Goal: Information Seeking & Learning: Learn about a topic

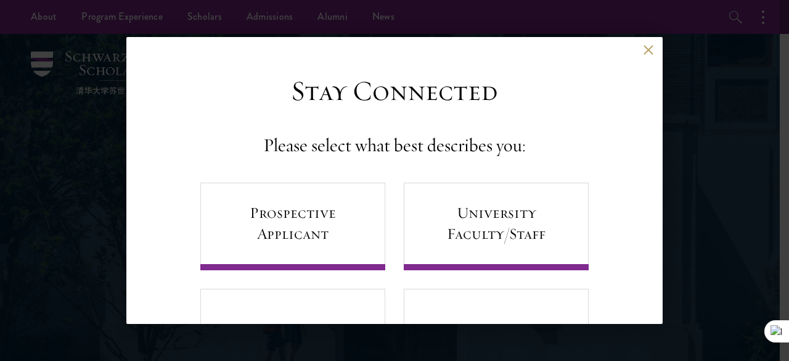
drag, startPoint x: 0, startPoint y: 0, endPoint x: 780, endPoint y: 45, distance: 781.7
click at [780, 45] on aside "Back Stay Connected Please select what best describes you: Prospective Applican…" at bounding box center [394, 180] width 789 height 361
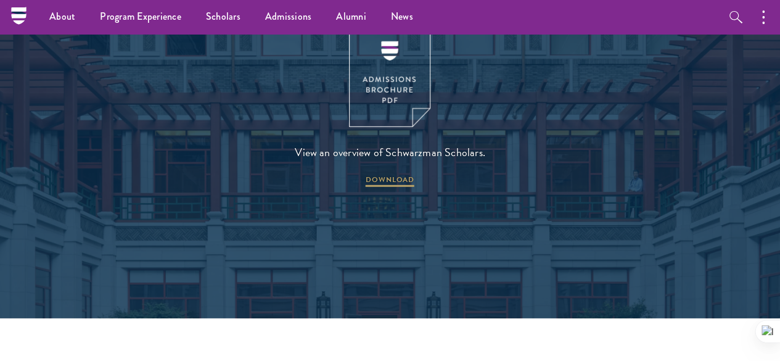
scroll to position [1606, 0]
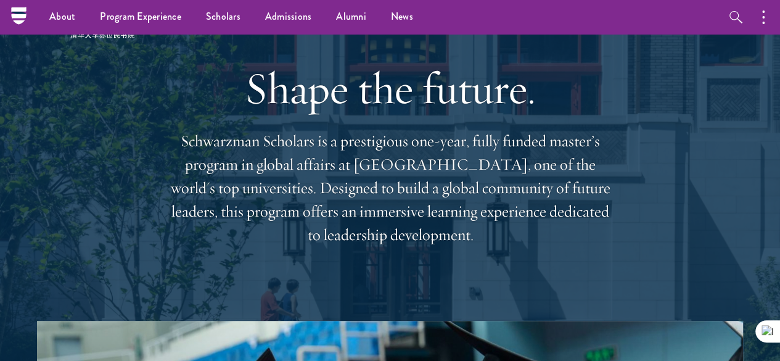
scroll to position [0, 0]
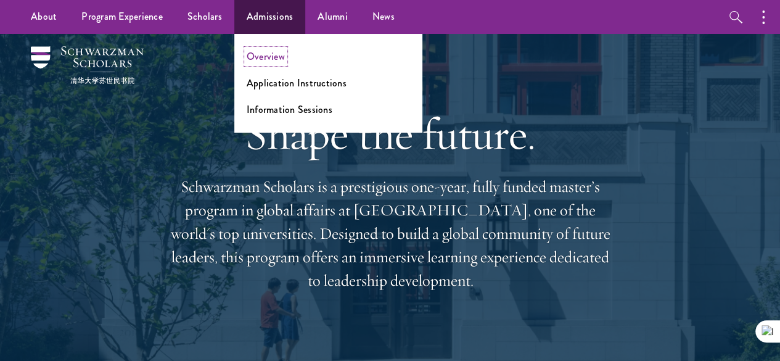
click at [265, 55] on link "Overview" at bounding box center [266, 56] width 38 height 14
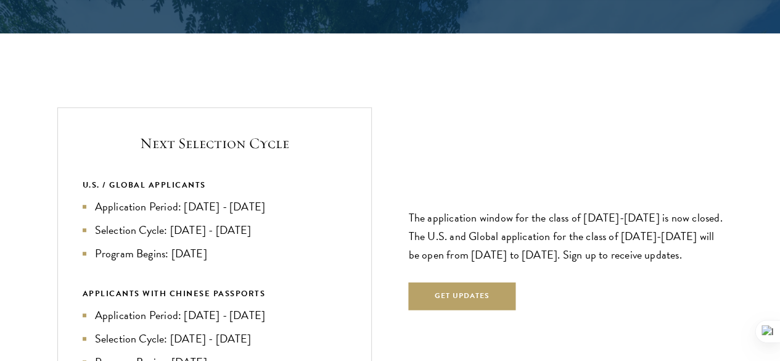
scroll to position [2536, 0]
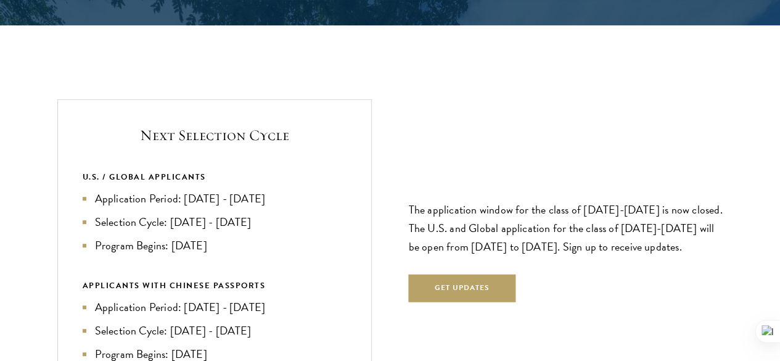
drag, startPoint x: 785, startPoint y: 12, endPoint x: 788, endPoint y: 145, distance: 133.2
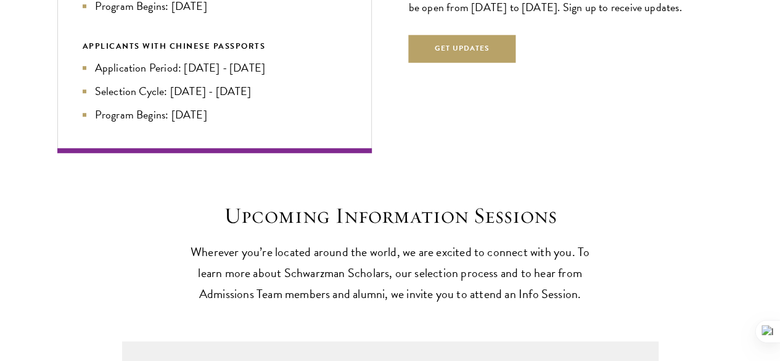
scroll to position [0, 0]
